Goal: Task Accomplishment & Management: Use online tool/utility

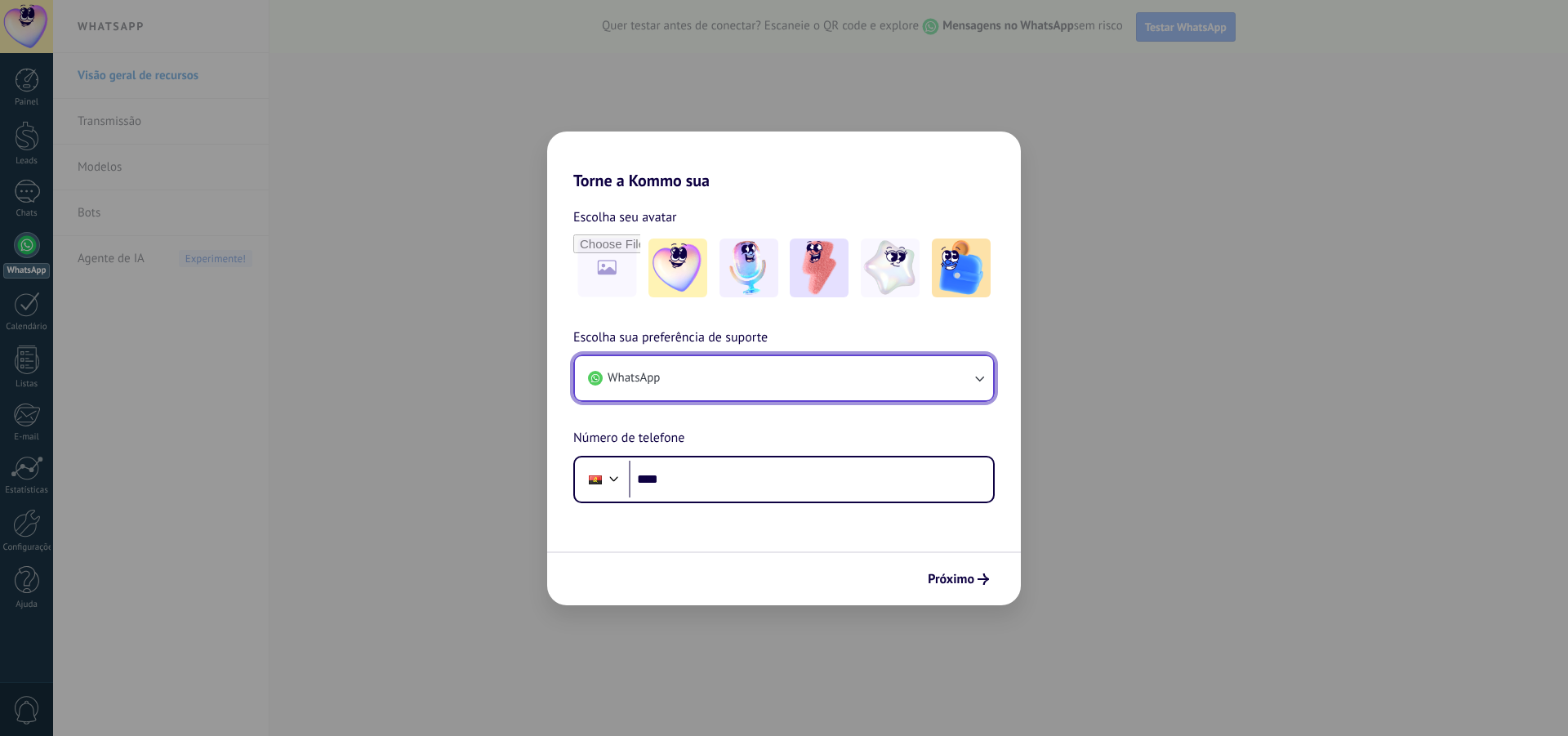
click at [693, 384] on button "WhatsApp" at bounding box center [784, 378] width 418 height 44
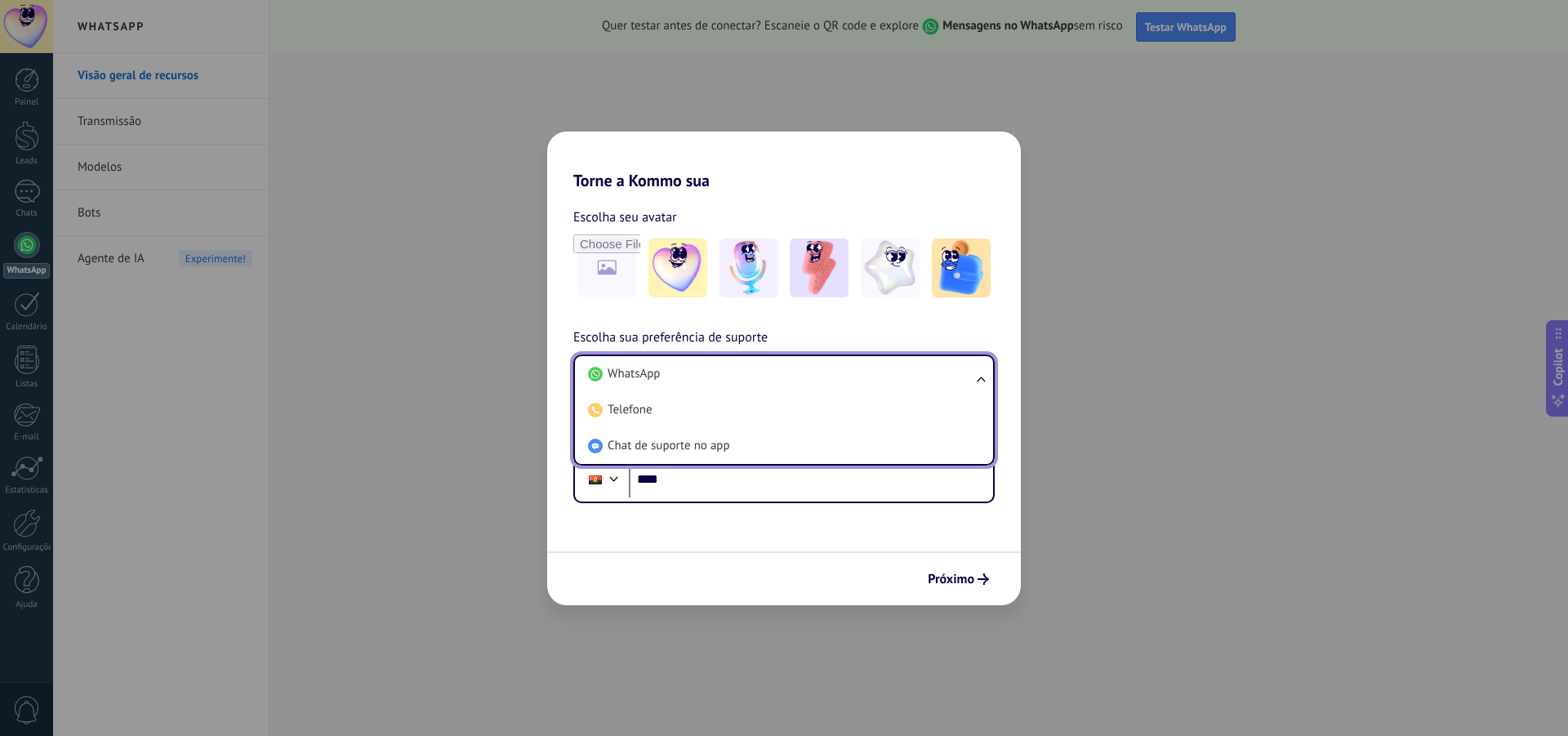
drag, startPoint x: 693, startPoint y: 382, endPoint x: 689, endPoint y: 406, distance: 24.3
click at [693, 382] on li "WhatsApp" at bounding box center [781, 373] width 398 height 36
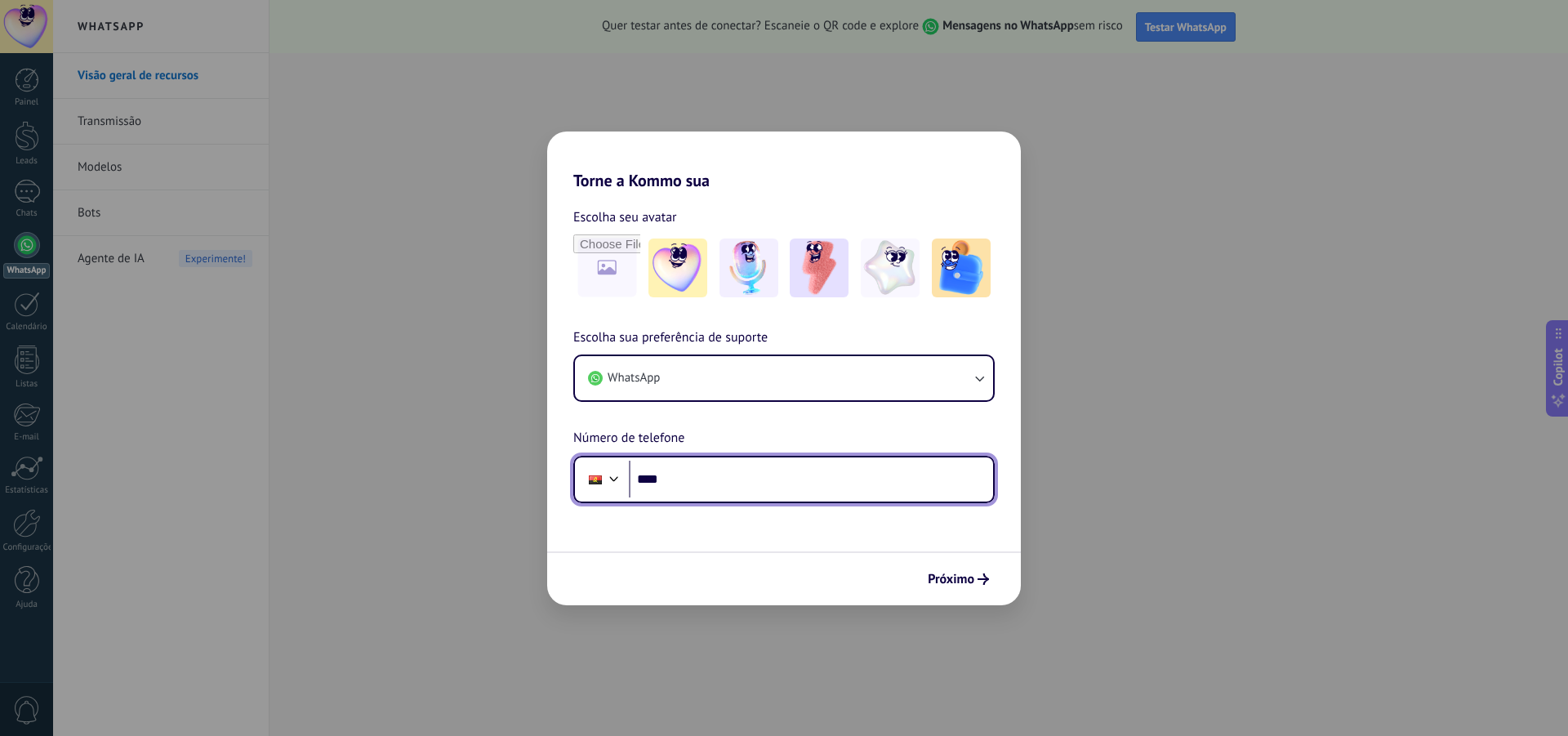
click at [679, 483] on input "****" at bounding box center [811, 479] width 365 height 37
type input "**********"
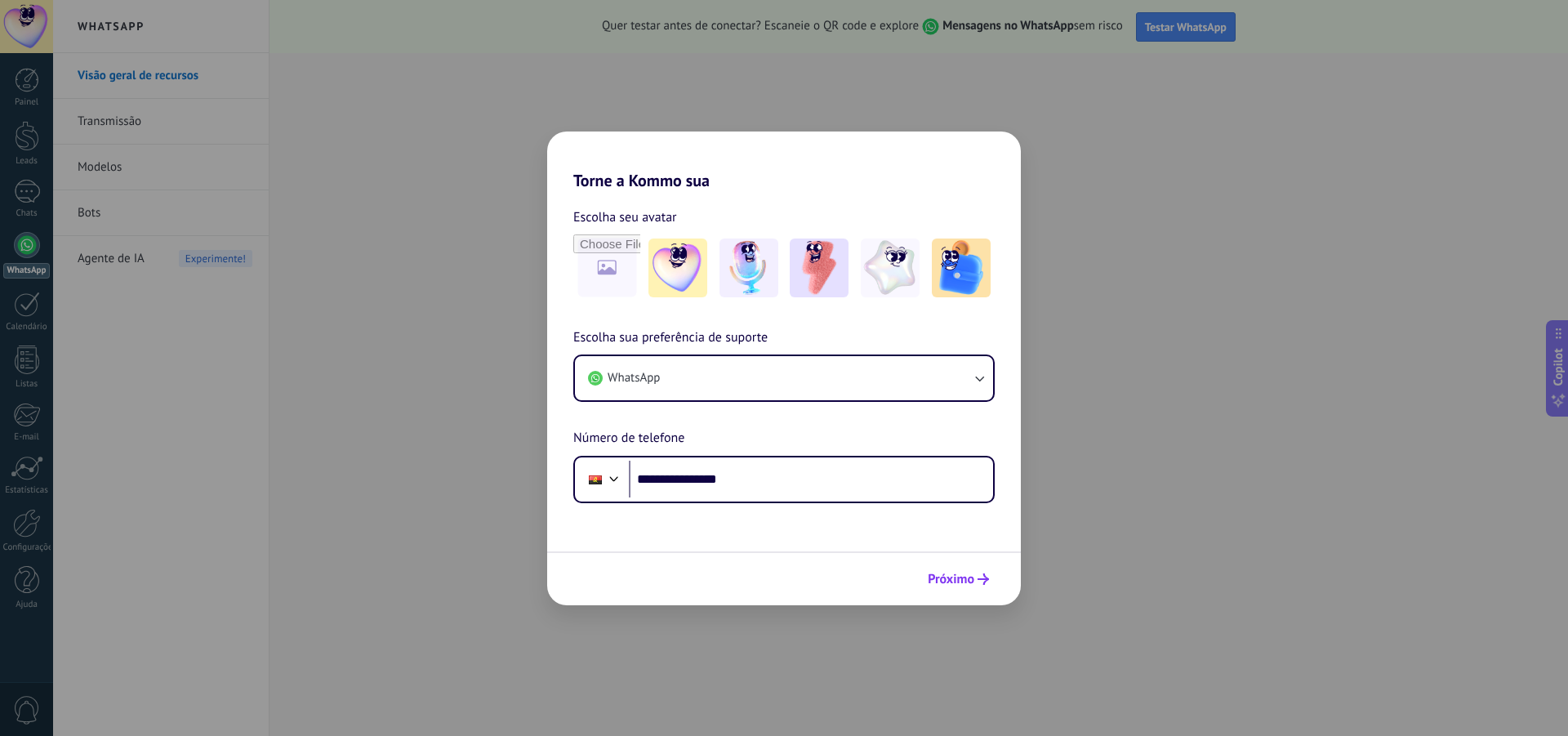
click at [966, 580] on span "Próximo" at bounding box center [951, 578] width 47 height 11
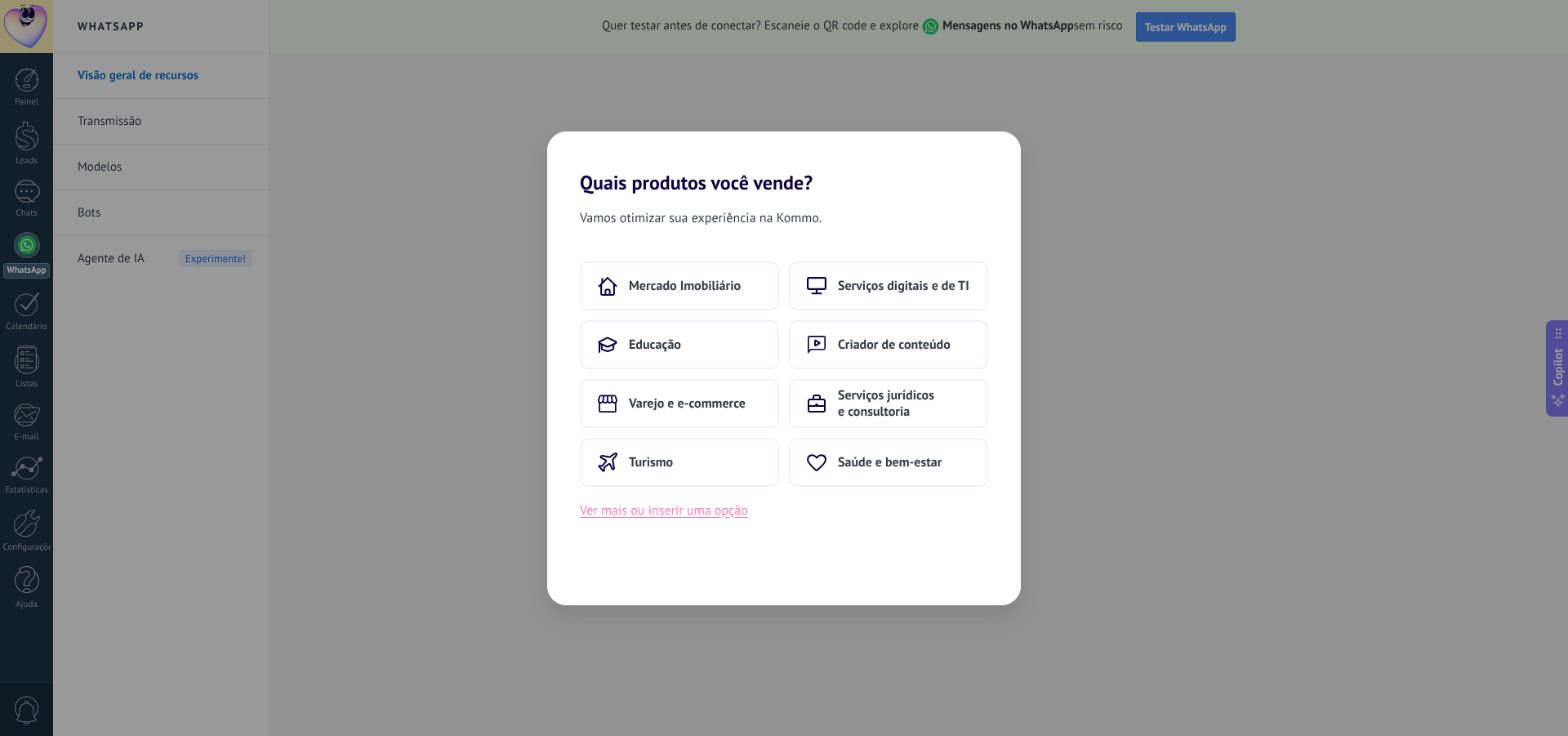
click at [665, 515] on button "Ver mais ou inserir uma opção" at bounding box center [664, 510] width 168 height 22
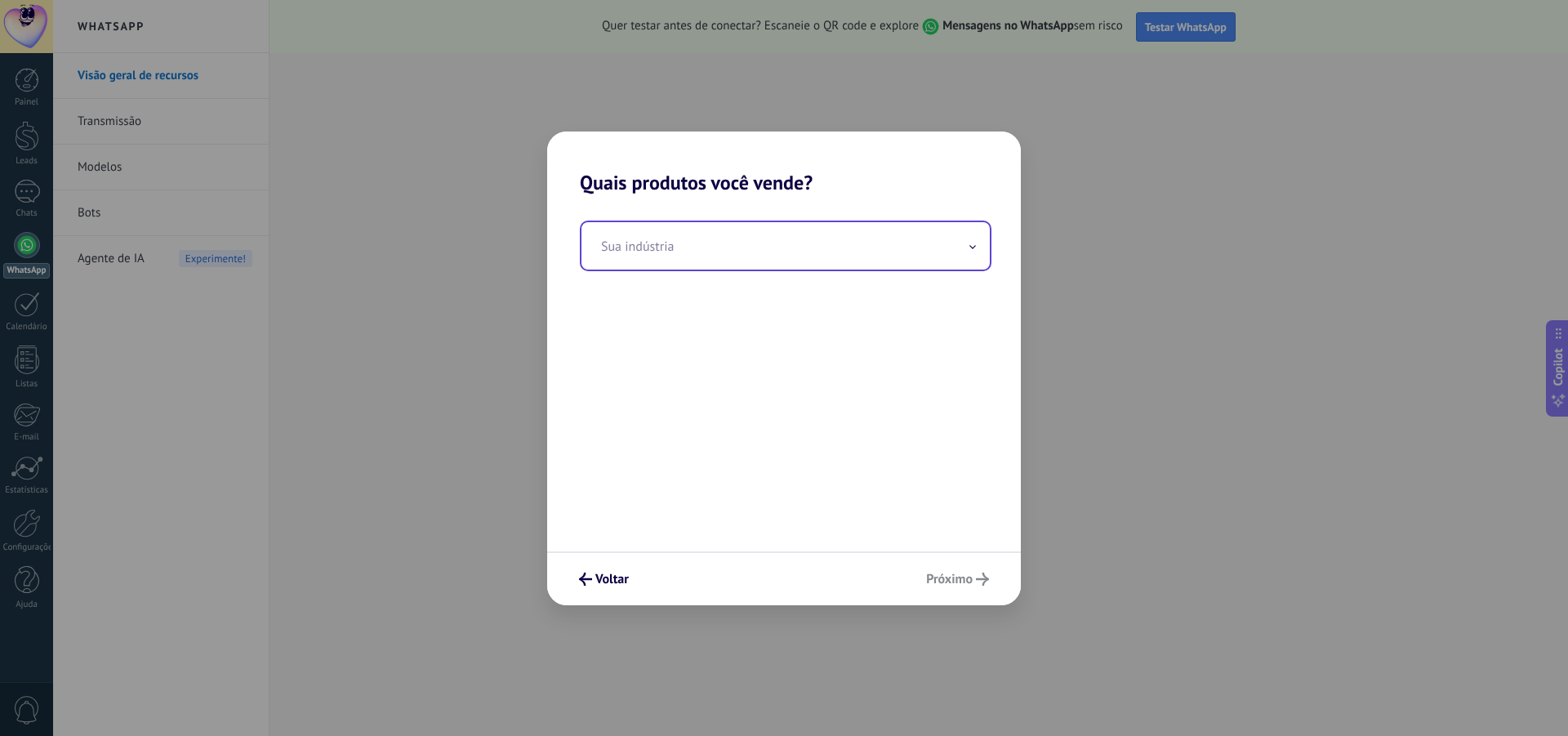
click at [670, 243] on input "text" at bounding box center [785, 245] width 408 height 48
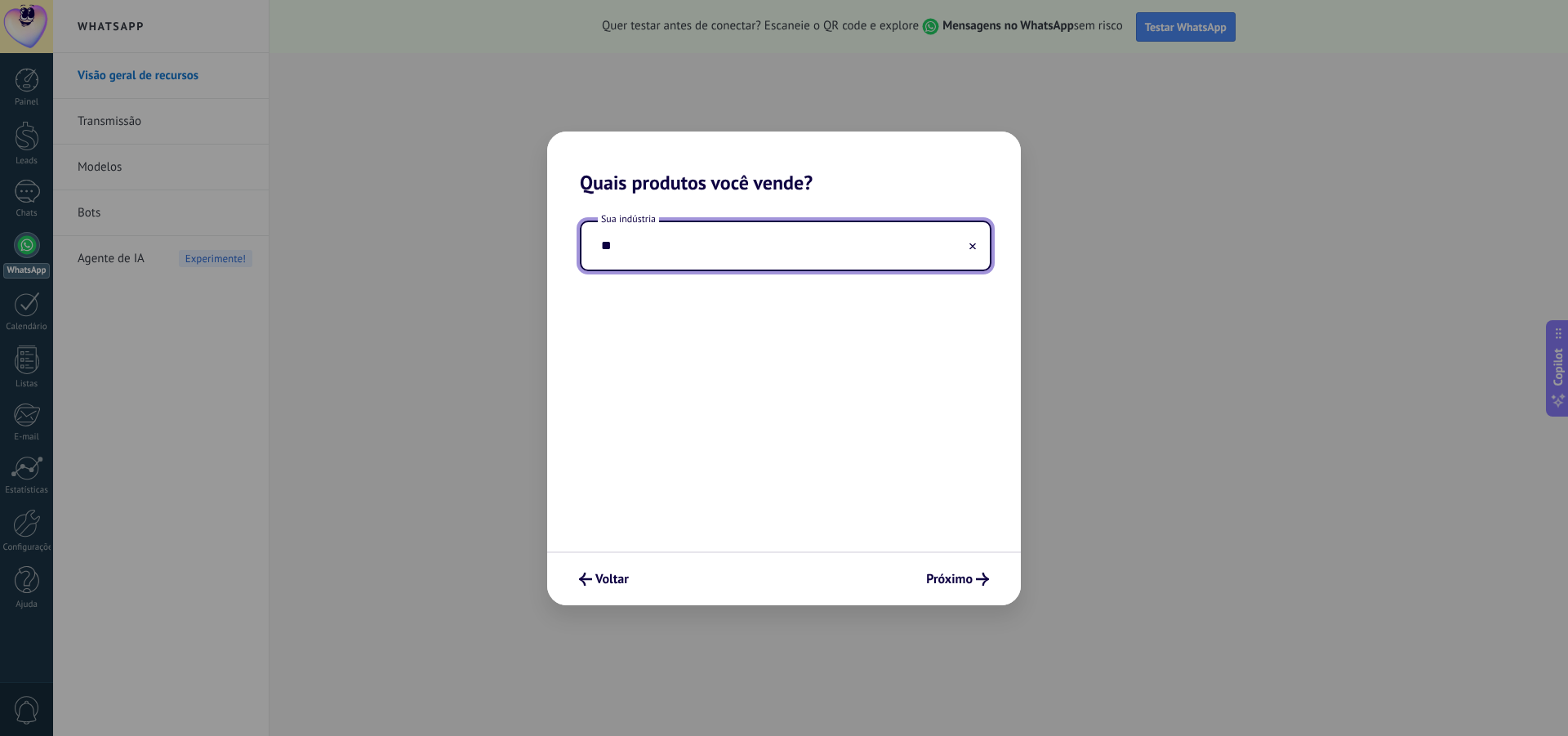
type input "*"
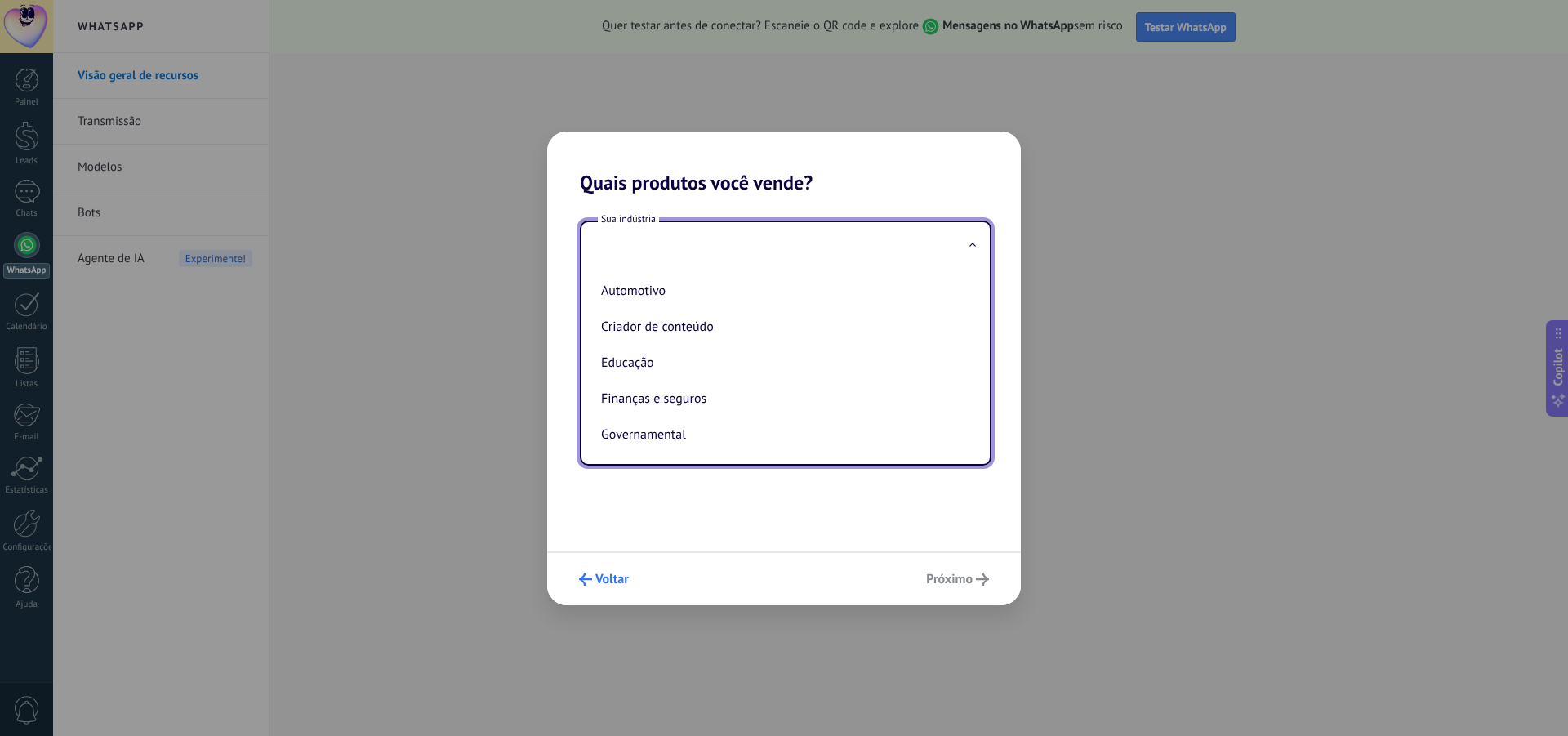
click at [612, 582] on span "Voltar" at bounding box center [612, 578] width 34 height 11
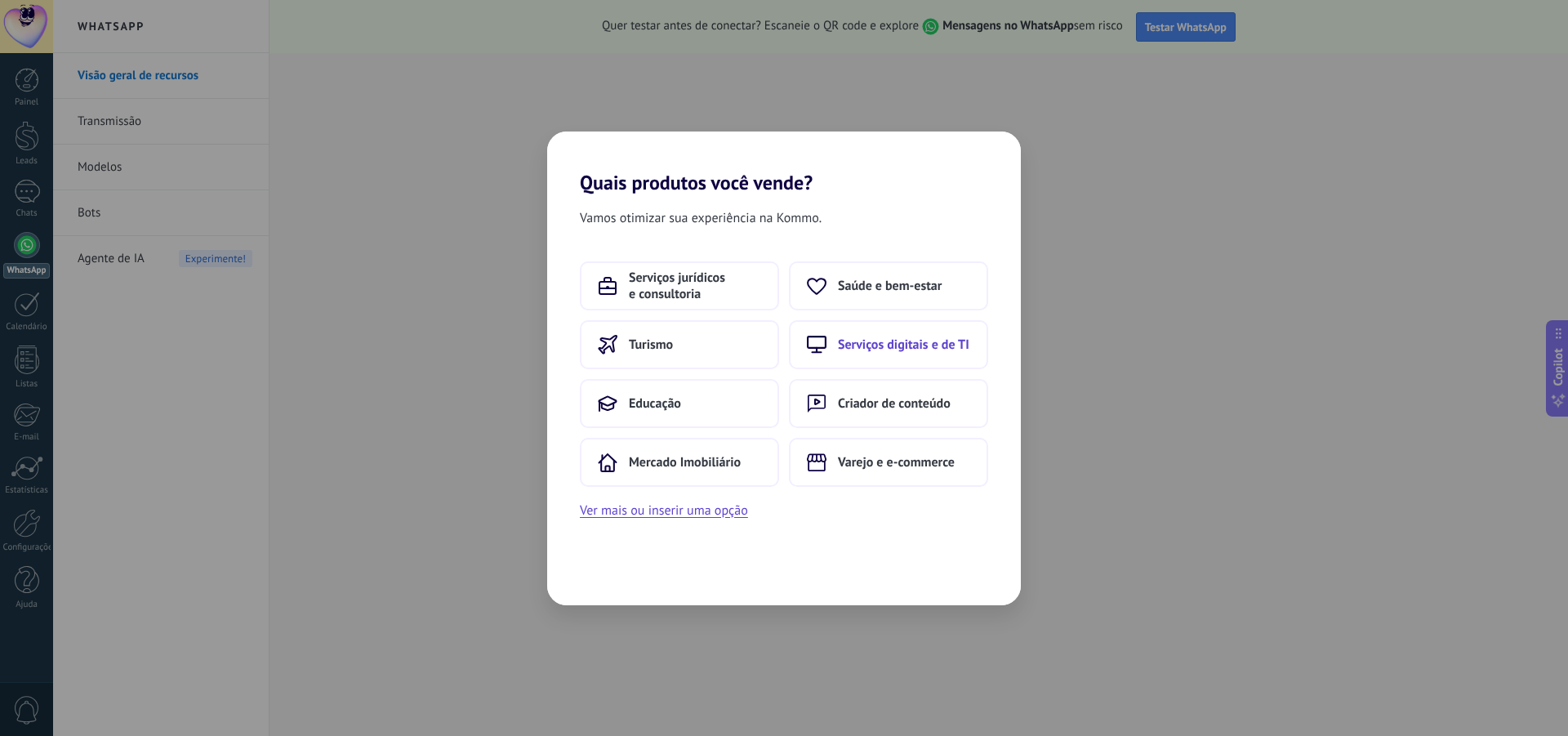
click at [905, 349] on span "Serviços digitais e de TI" at bounding box center [904, 344] width 132 height 16
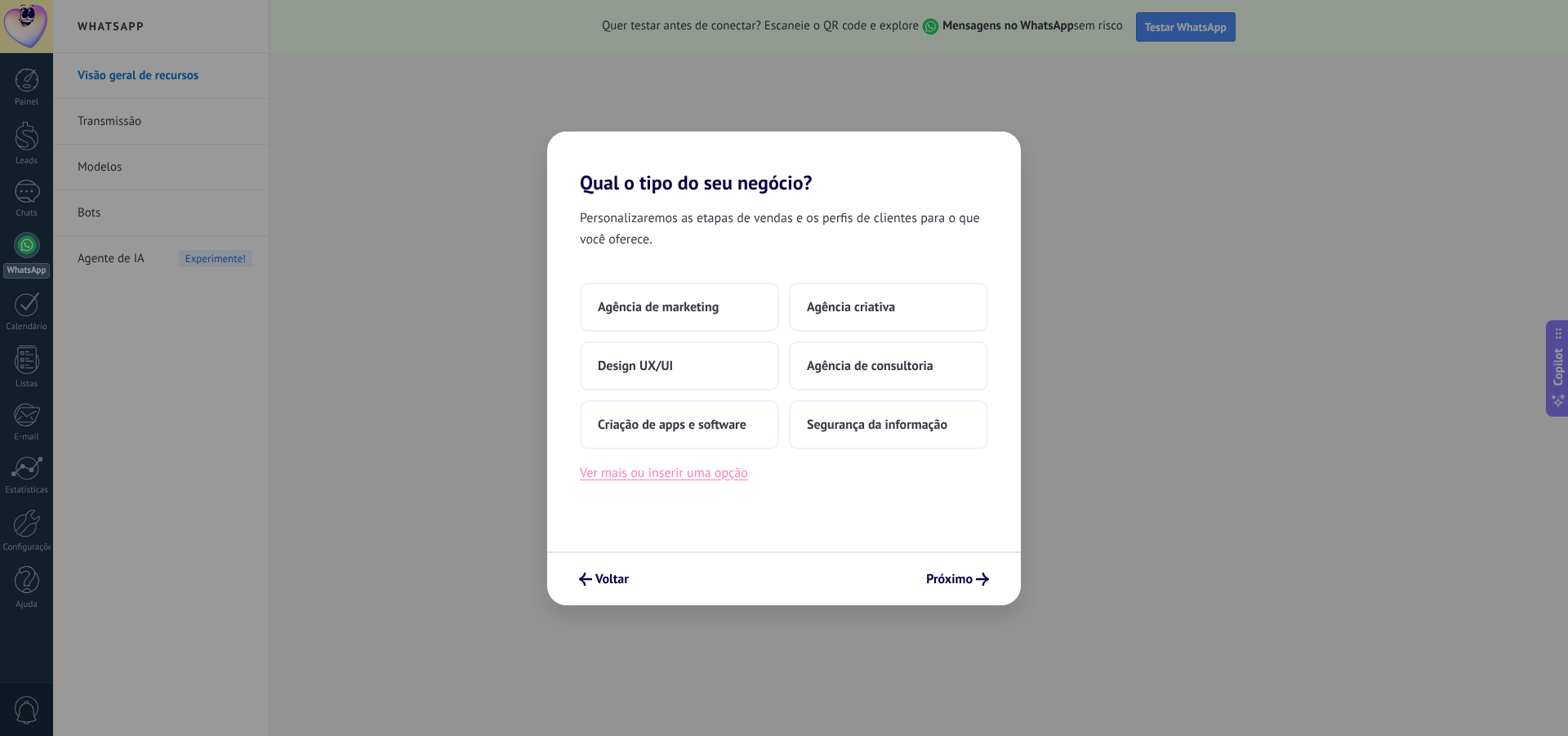
click at [699, 475] on button "Ver mais ou inserir uma opção" at bounding box center [664, 473] width 168 height 22
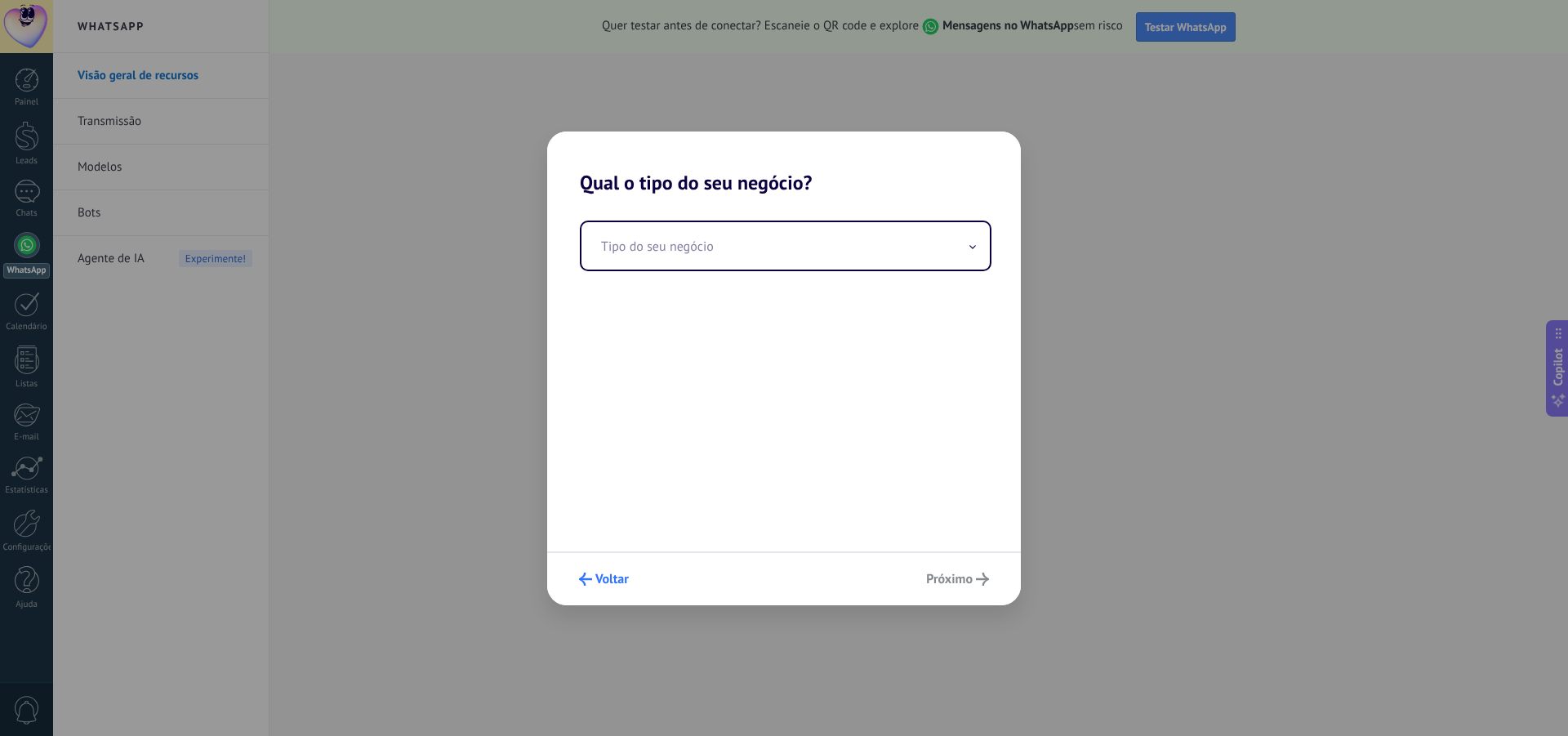
click at [607, 583] on span "Voltar" at bounding box center [612, 578] width 34 height 11
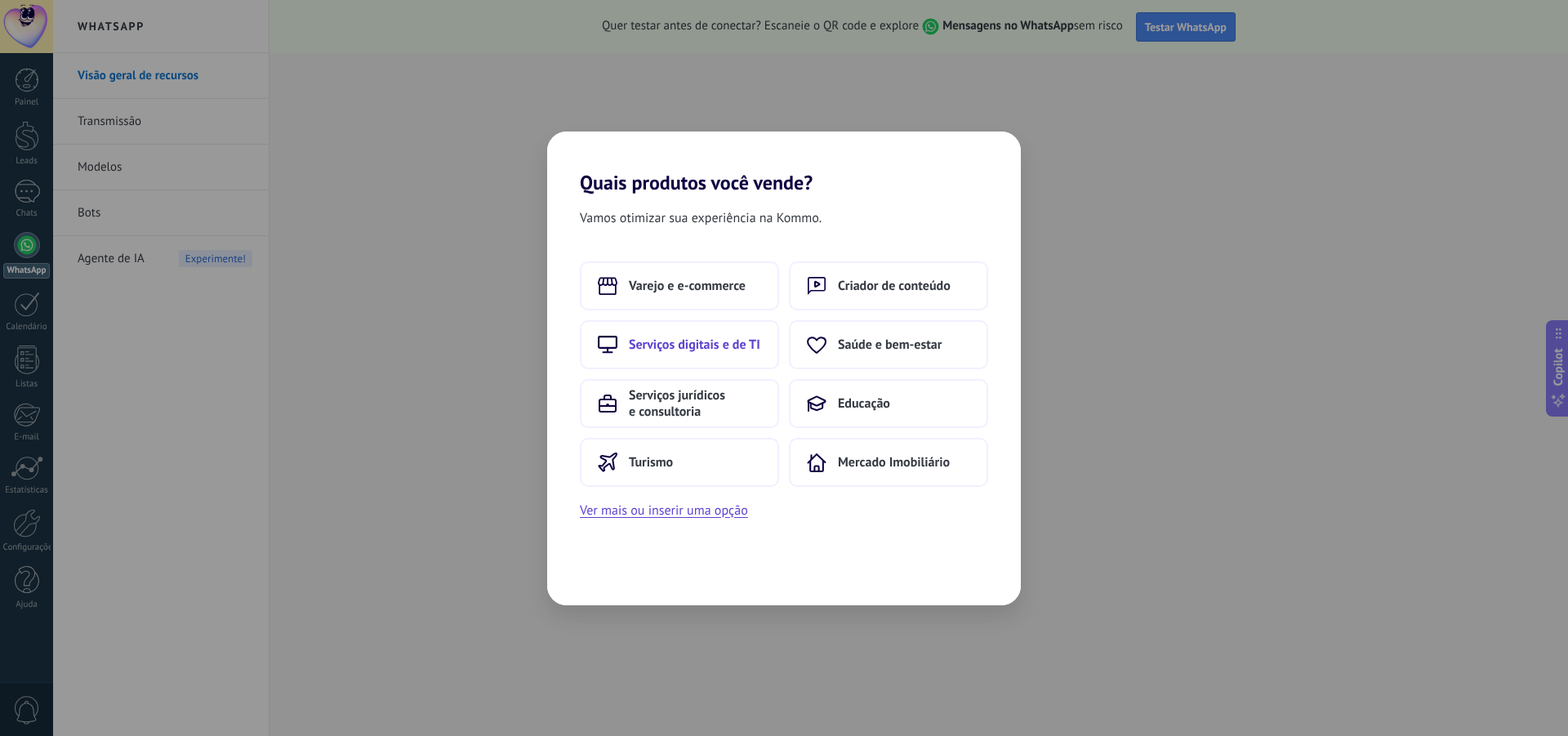
click at [722, 345] on span "Serviços digitais e de TI" at bounding box center [695, 344] width 132 height 16
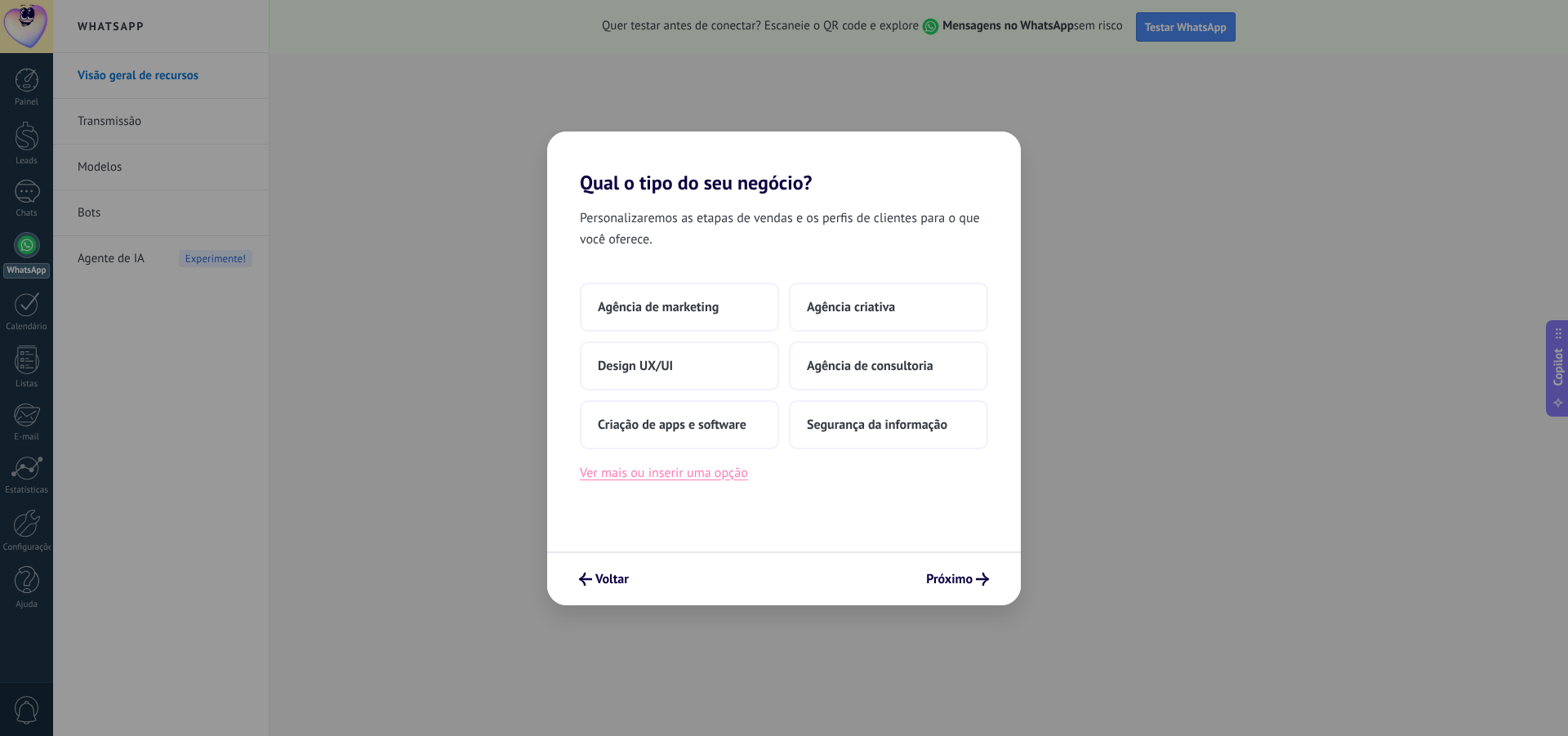
click at [708, 475] on button "Ver mais ou inserir uma opção" at bounding box center [664, 473] width 168 height 22
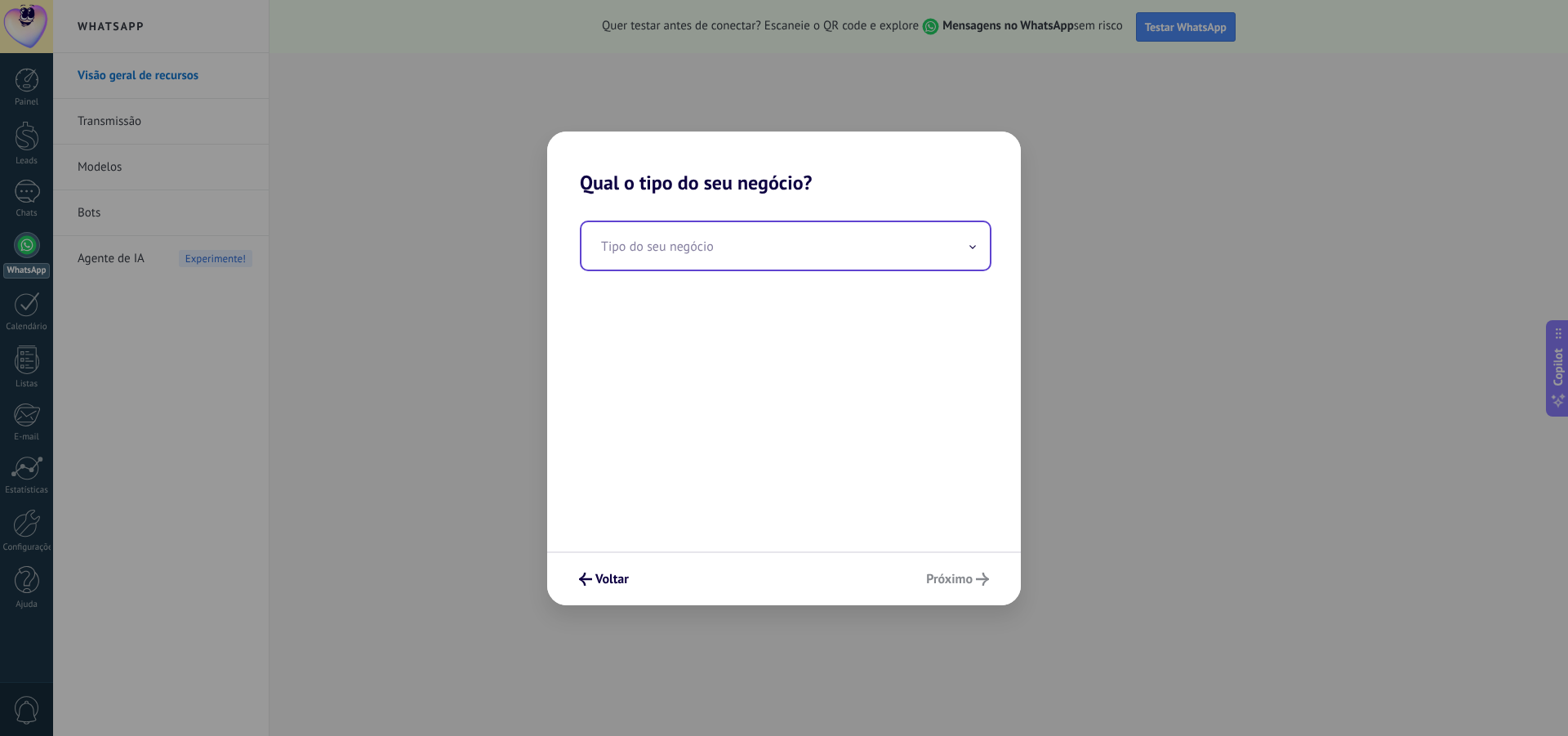
click at [684, 255] on input "text" at bounding box center [785, 245] width 408 height 48
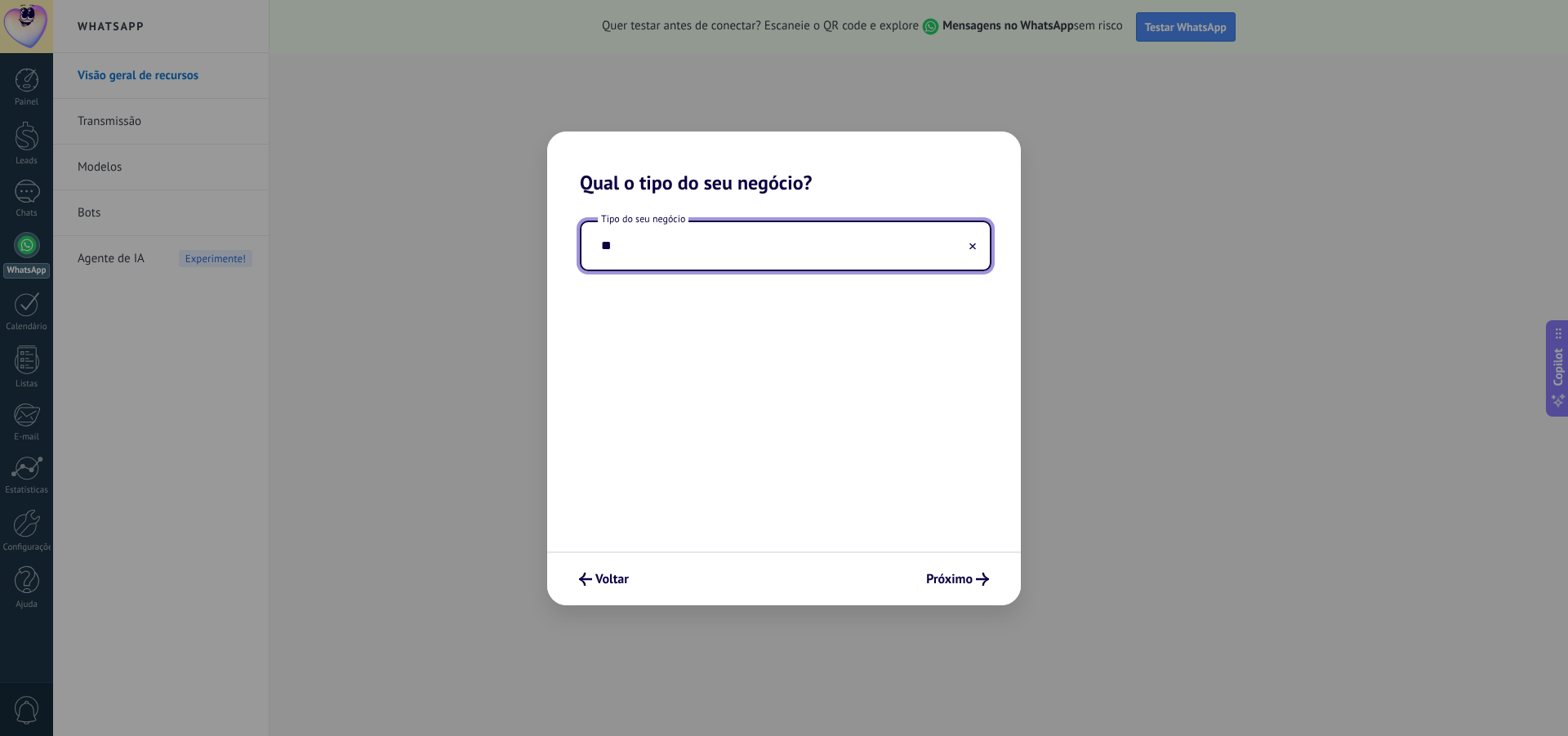
click at [977, 247] on input "**" at bounding box center [785, 245] width 408 height 48
type input "**"
click at [970, 244] on icon at bounding box center [973, 246] width 7 height 7
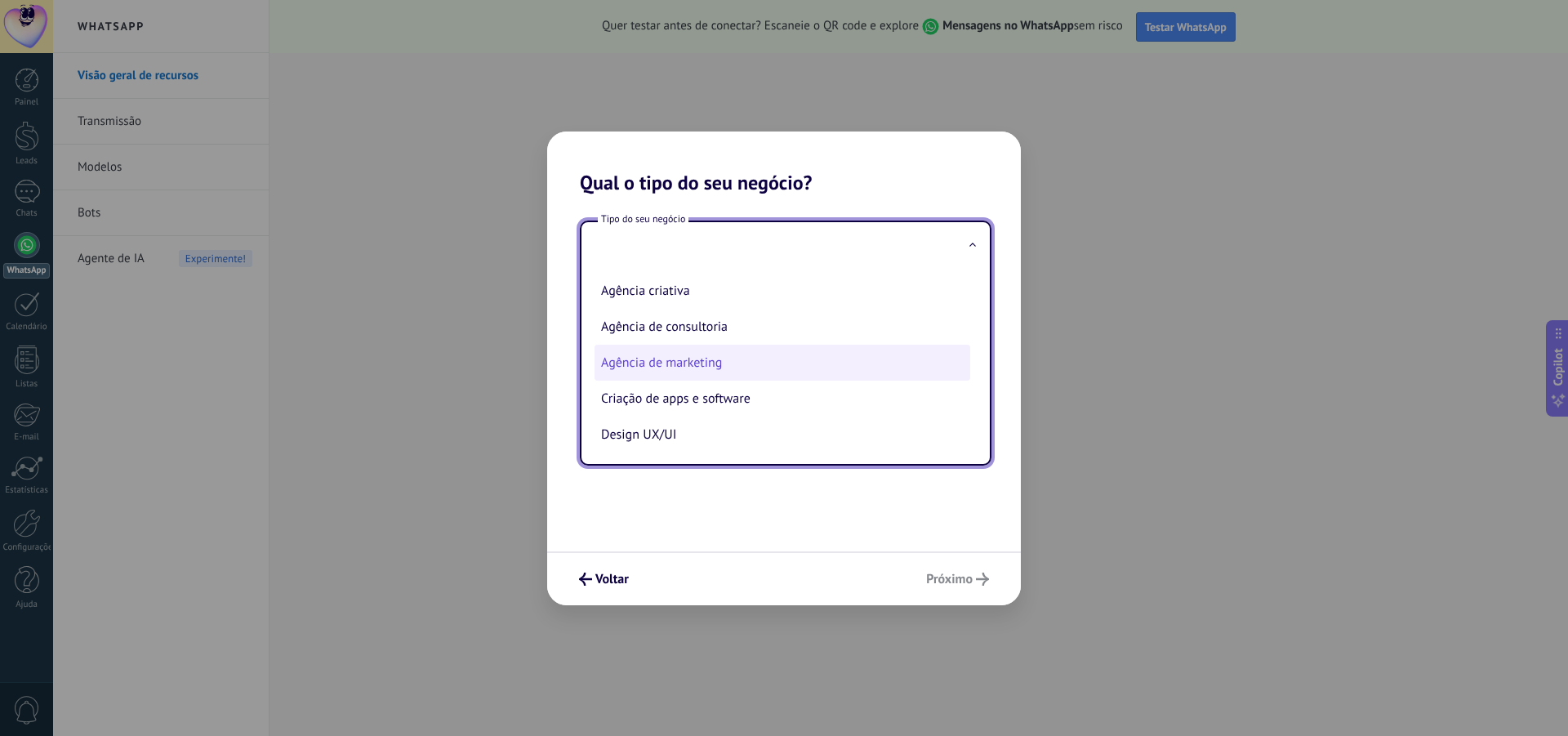
click at [675, 361] on li "Agência de marketing" at bounding box center [782, 362] width 376 height 36
type input "**********"
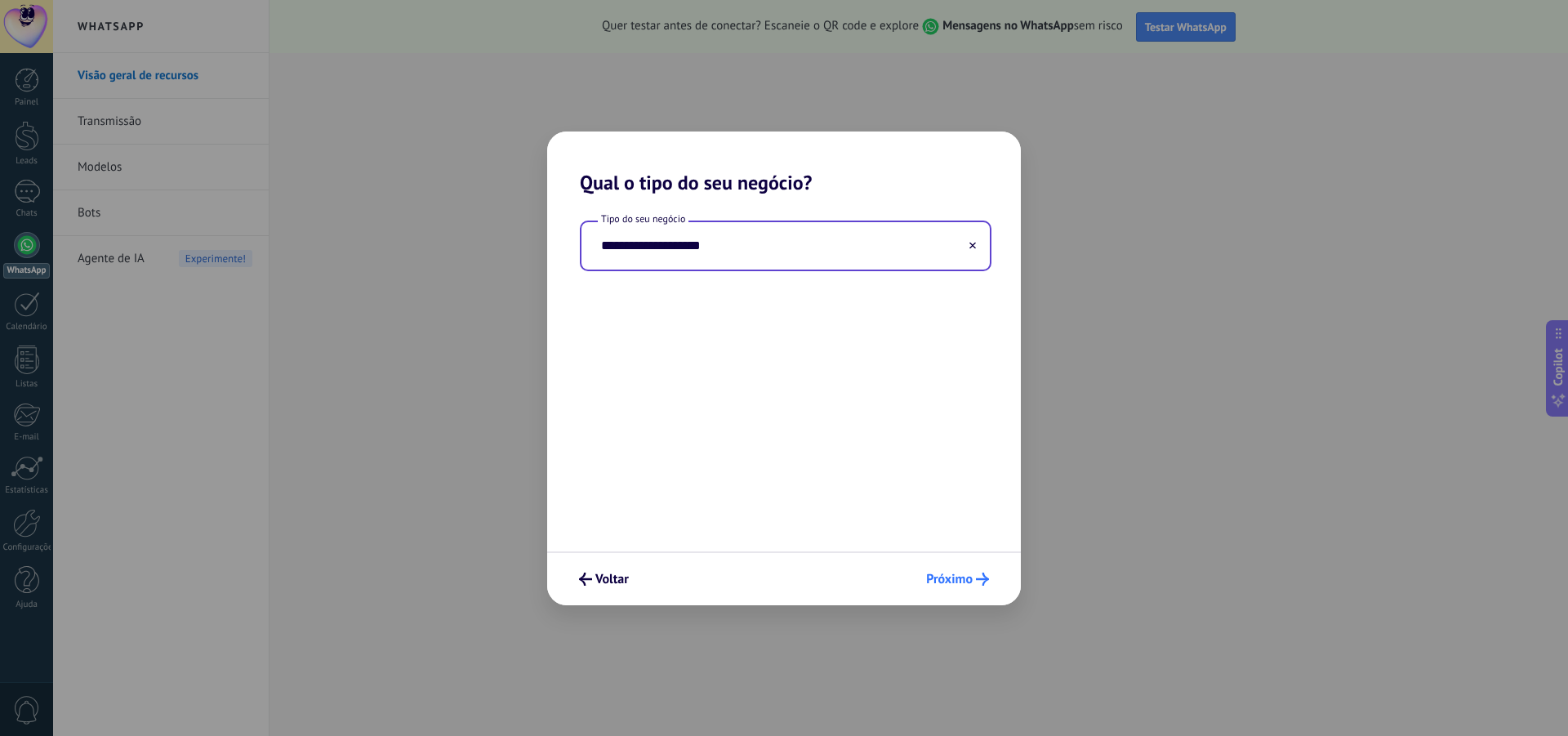
click at [952, 589] on button "Próximo" at bounding box center [958, 578] width 78 height 28
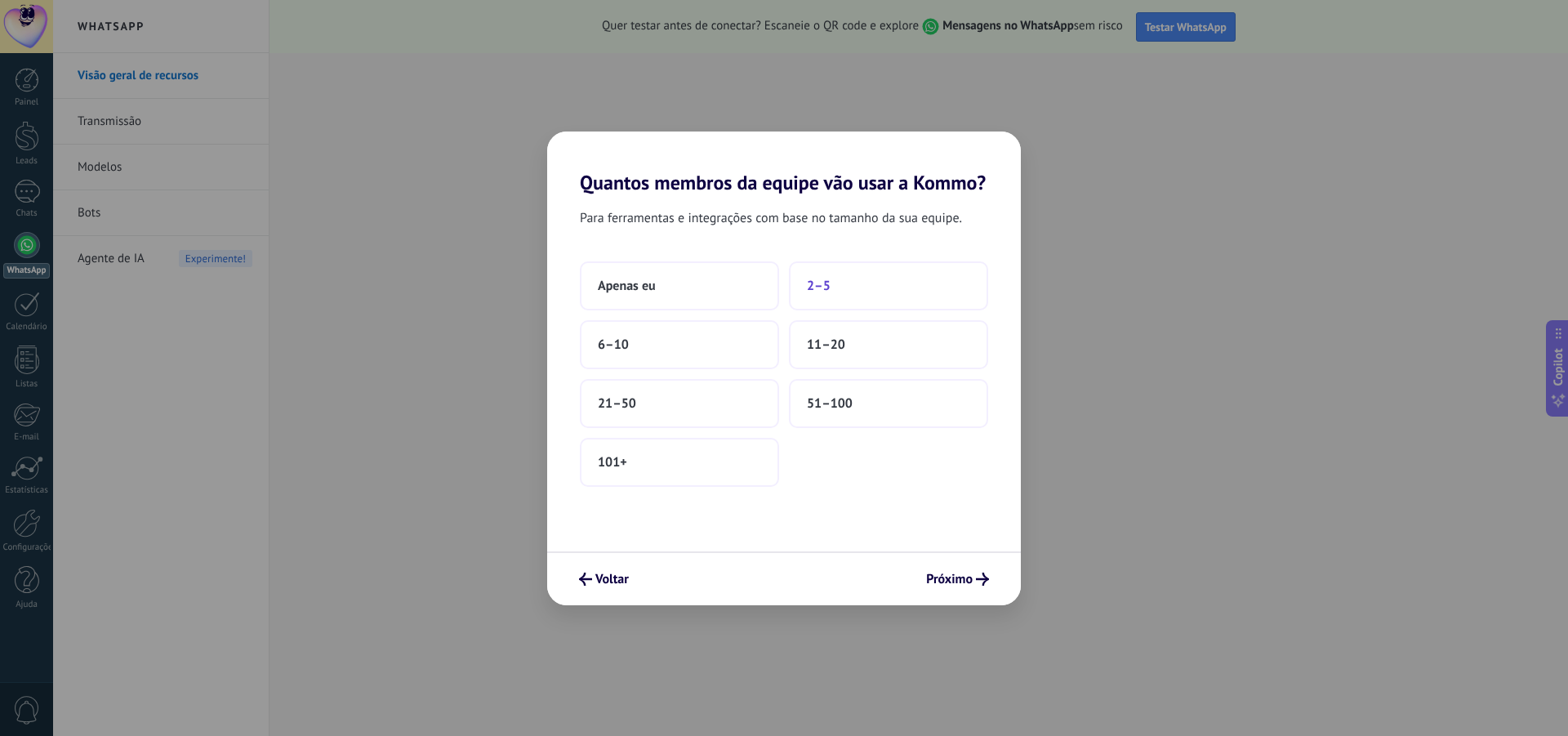
click at [820, 286] on span "2–5" at bounding box center [819, 286] width 23 height 16
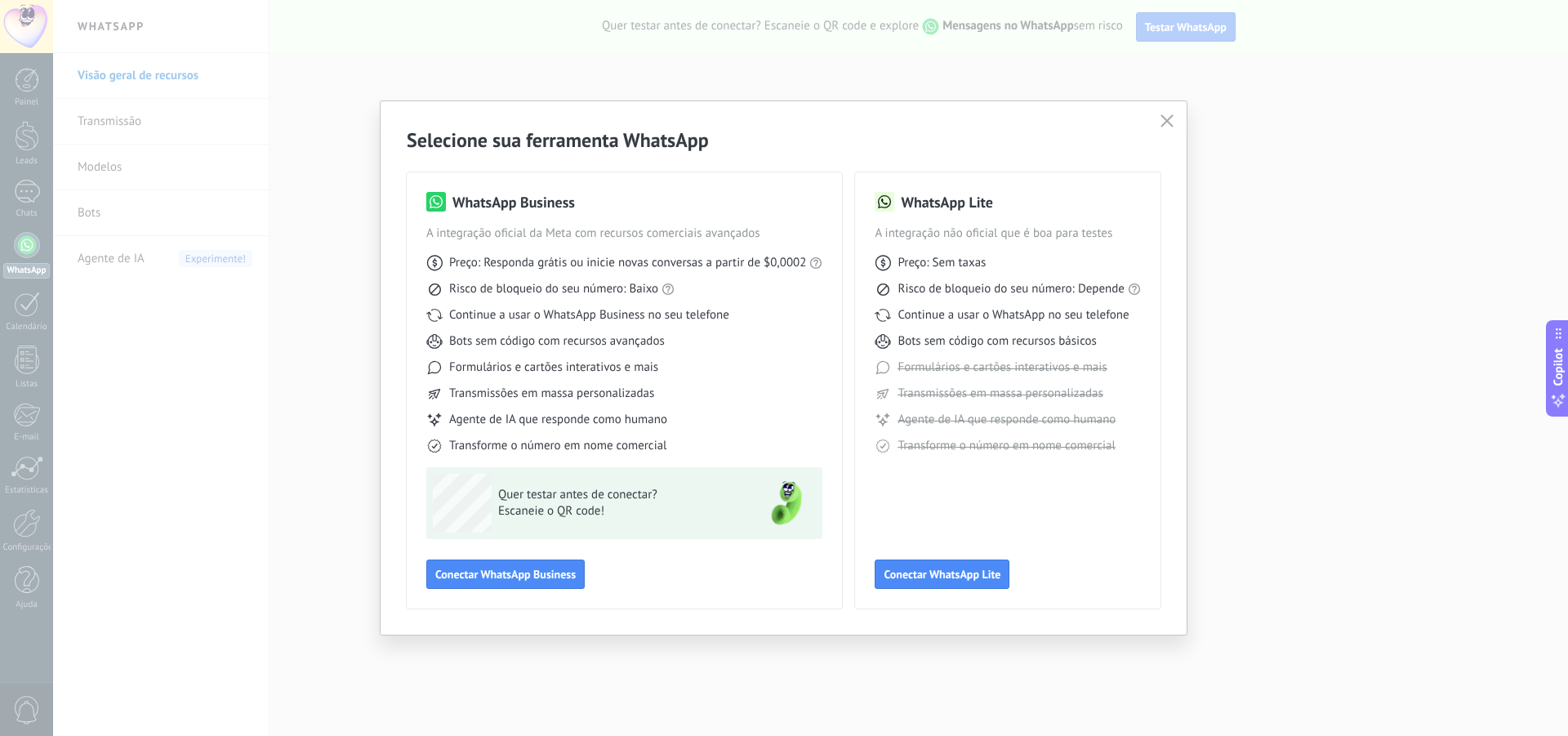
click at [434, 448] on use at bounding box center [434, 445] width 13 height 13
click at [539, 572] on span "Conectar WhatsApp Business" at bounding box center [506, 573] width 140 height 11
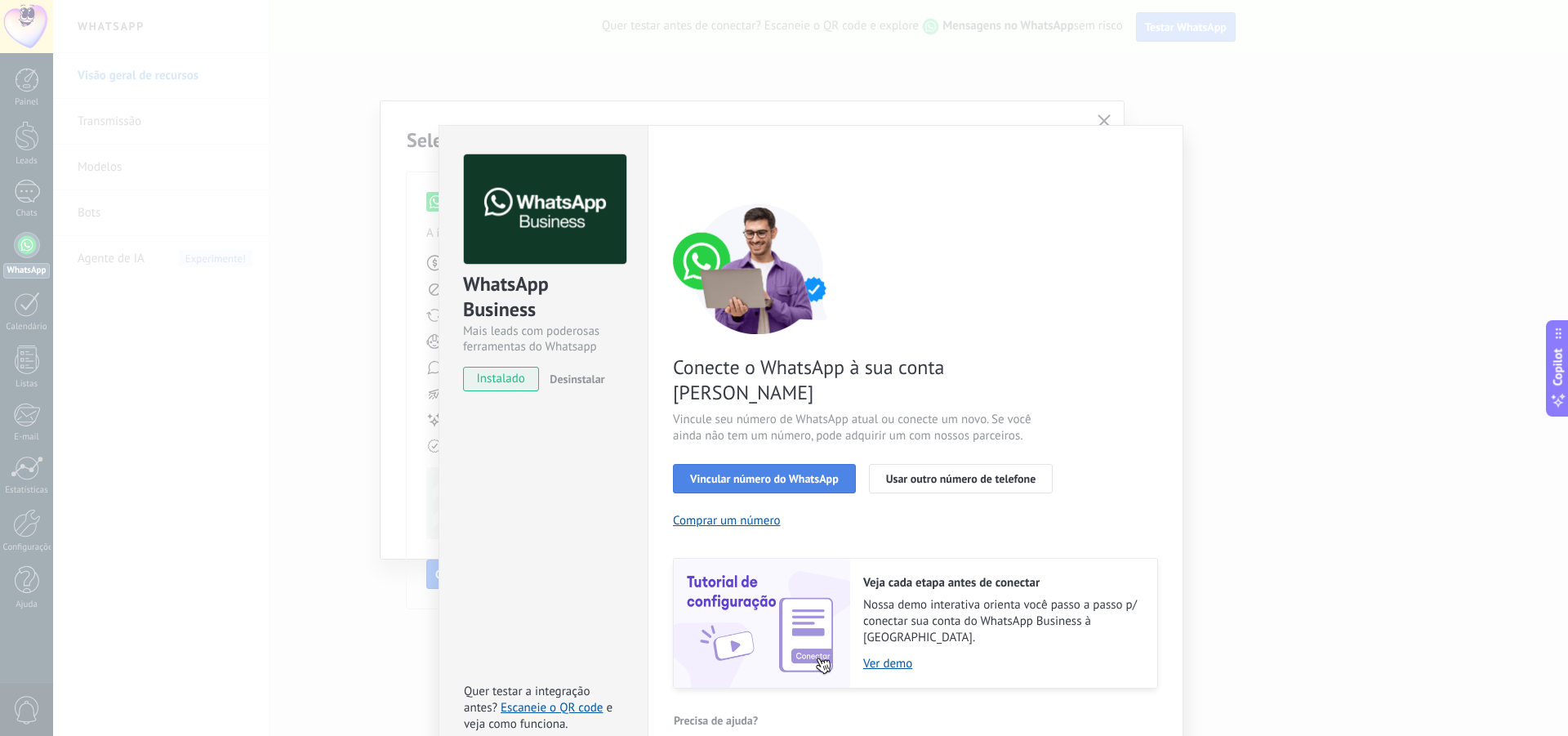
click at [801, 473] on span "Vincular número do WhatsApp" at bounding box center [765, 478] width 149 height 11
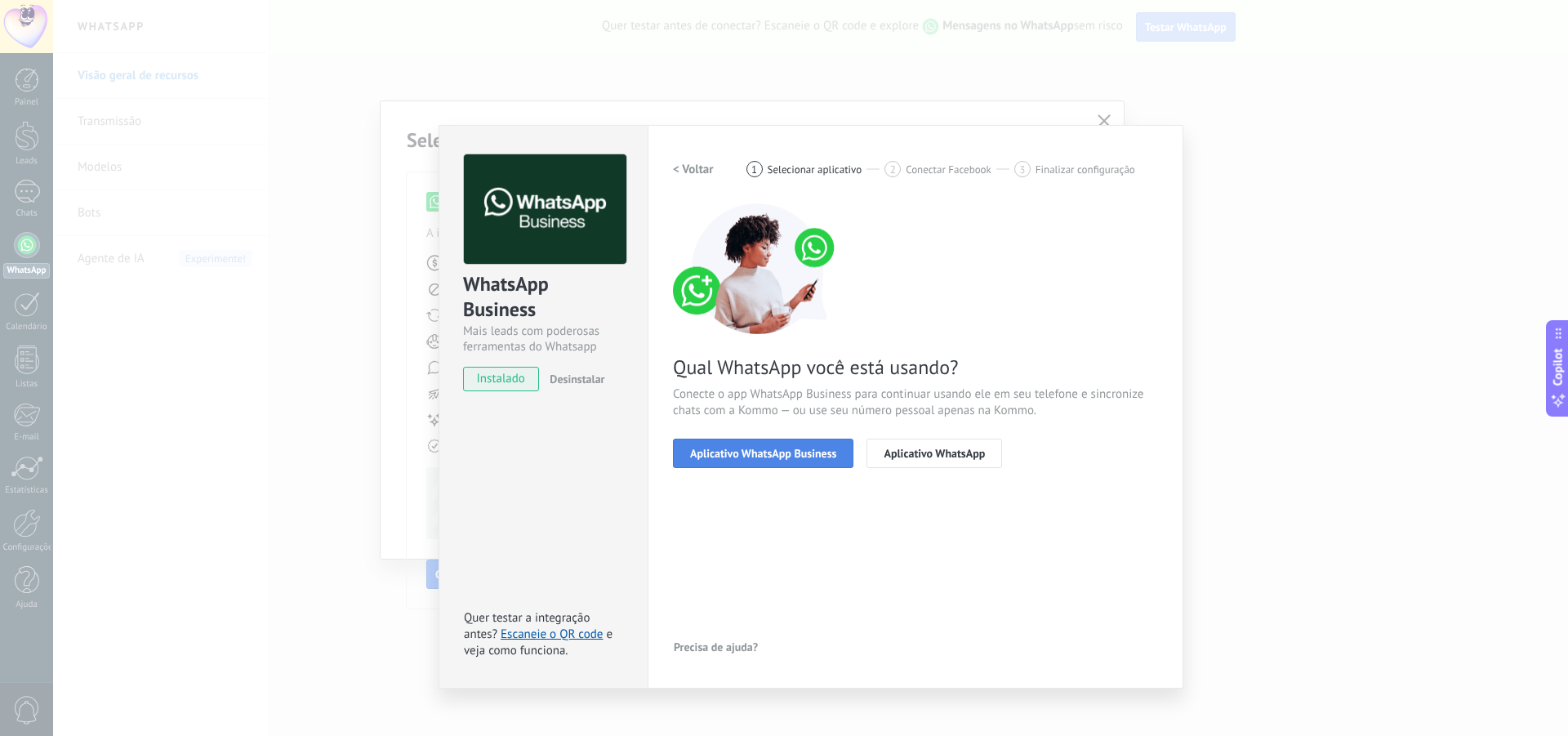
click at [792, 455] on span "Aplicativo WhatsApp Business" at bounding box center [763, 453] width 146 height 11
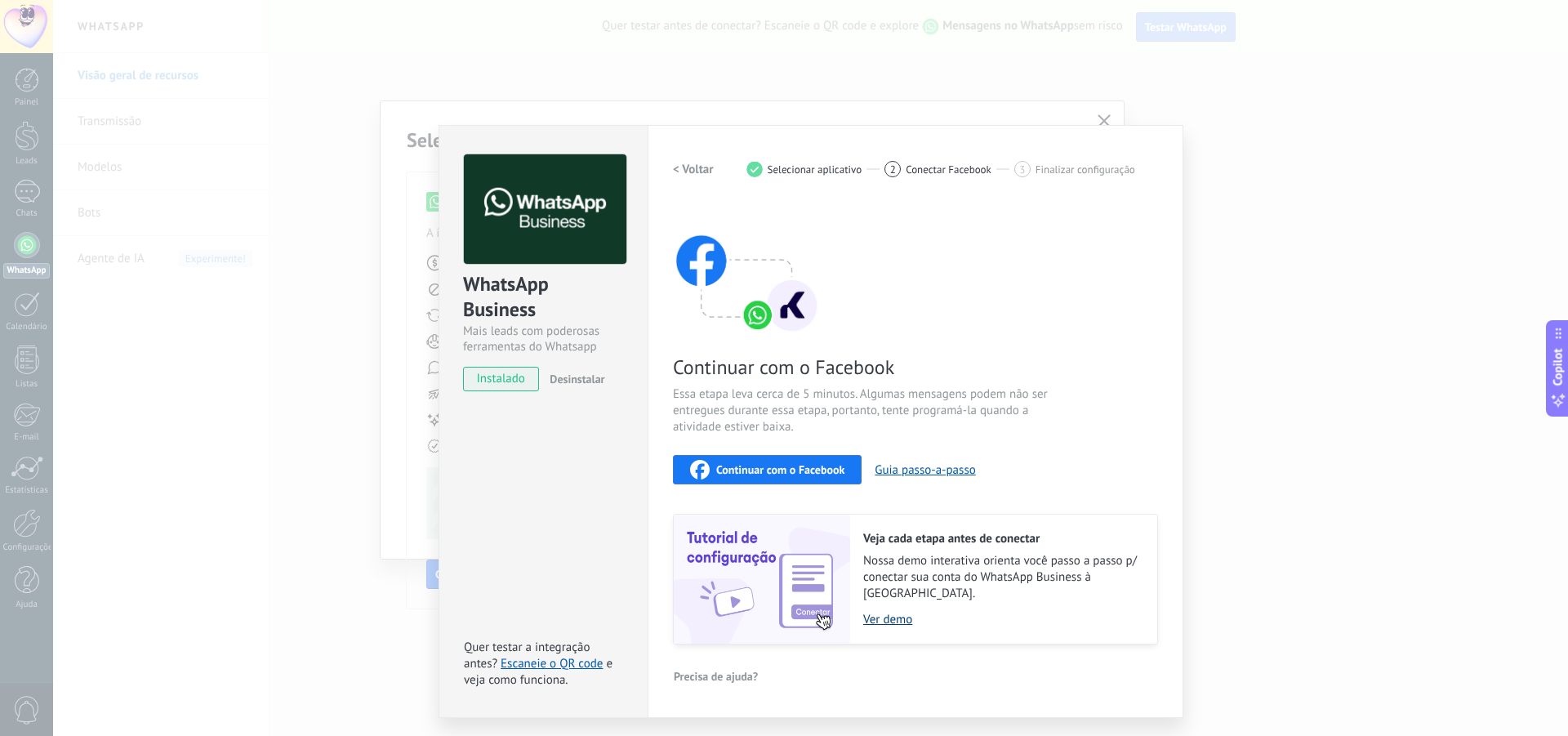
click at [887, 611] on link "Ver demo" at bounding box center [1002, 619] width 278 height 16
click at [800, 468] on span "Continuar com o Facebook" at bounding box center [781, 469] width 128 height 11
